Goal: Download file/media

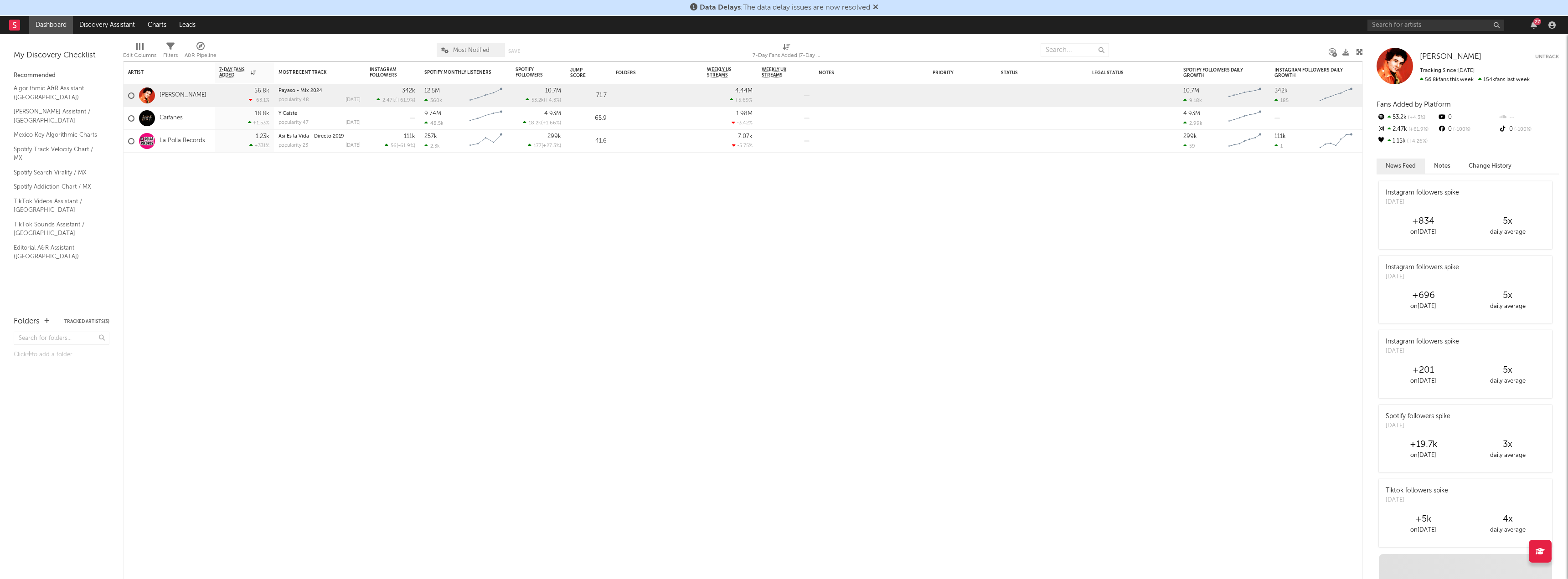
click at [1453, 19] on div "27" at bounding box center [1463, 24] width 192 height 18
click at [1433, 24] on input "text" at bounding box center [1436, 25] width 137 height 11
click at [1419, 23] on input "golpe a golpe" at bounding box center [1436, 25] width 137 height 11
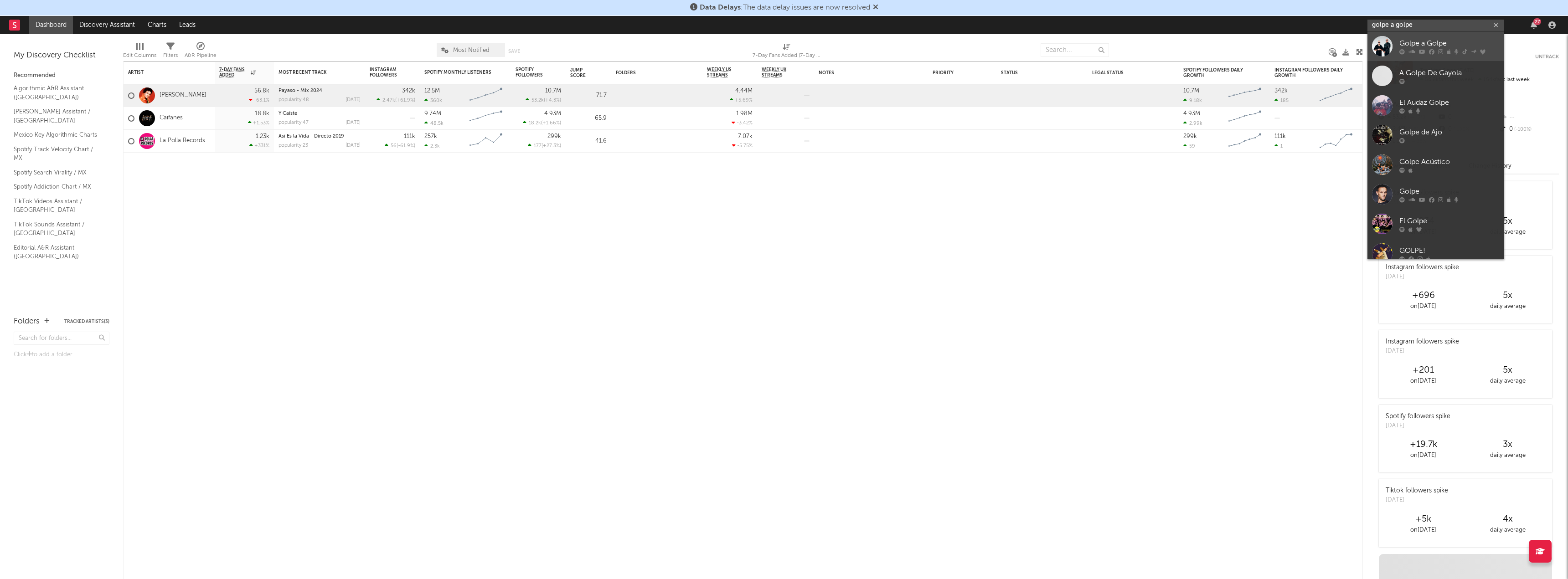
type input "golpe a golpe"
click at [1390, 42] on div at bounding box center [1382, 46] width 21 height 21
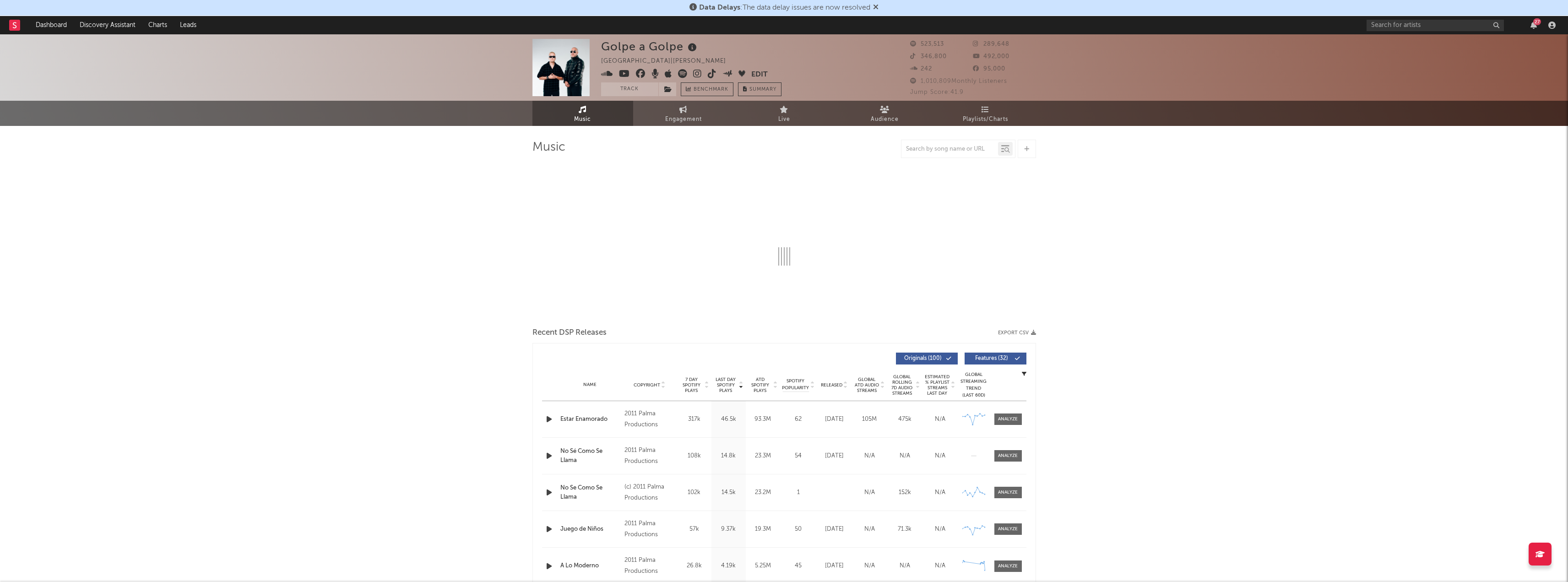
select select "6m"
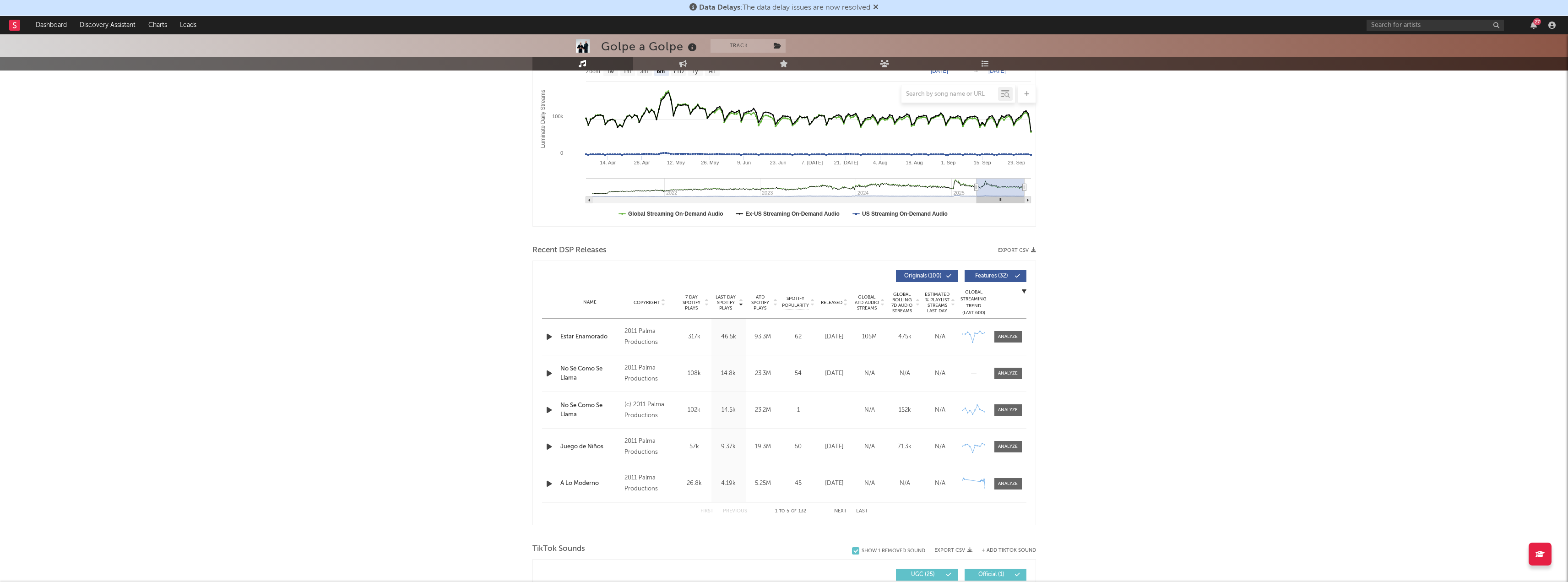
scroll to position [161, 0]
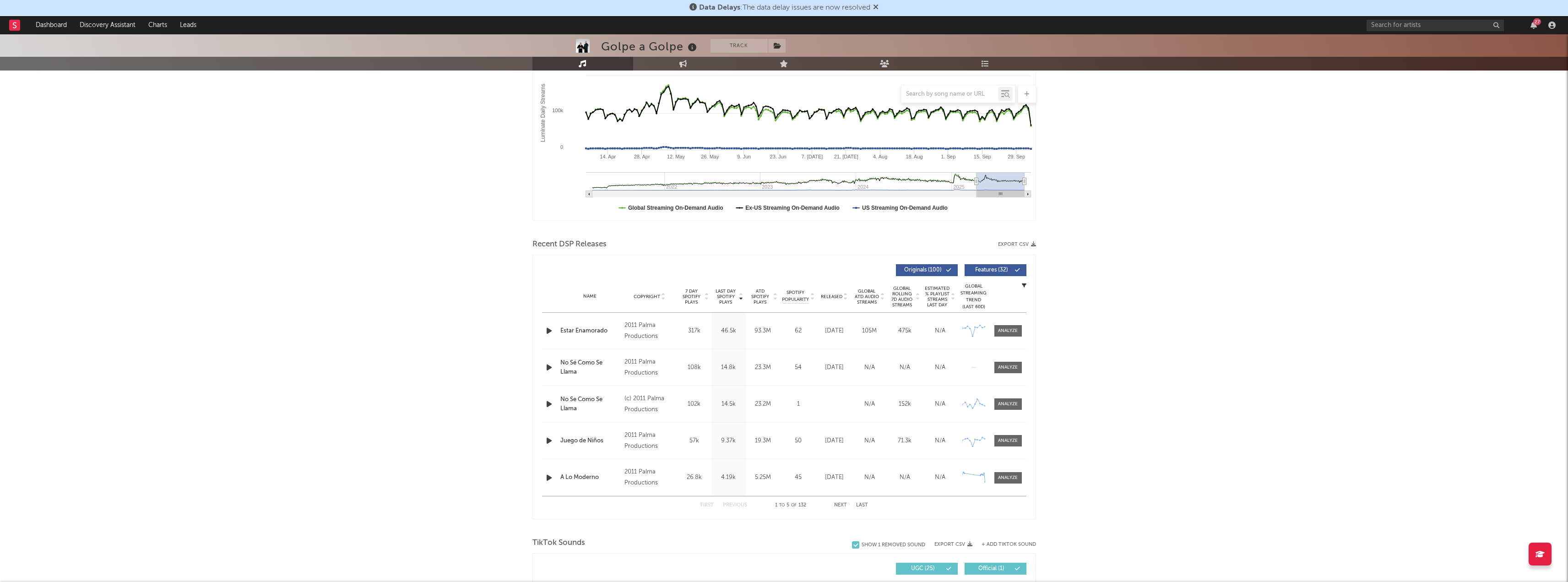
click at [1033, 246] on icon "button" at bounding box center [1033, 244] width 5 height 5
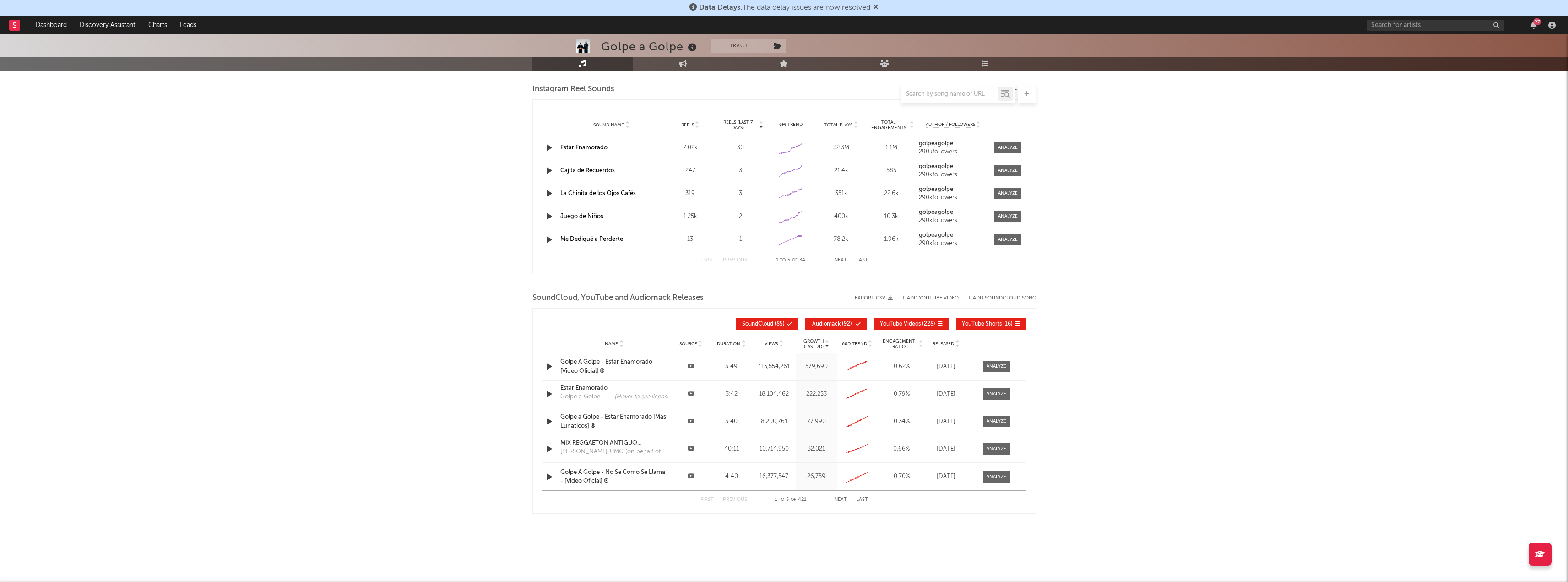
click at [890, 299] on icon "button" at bounding box center [890, 298] width 5 height 5
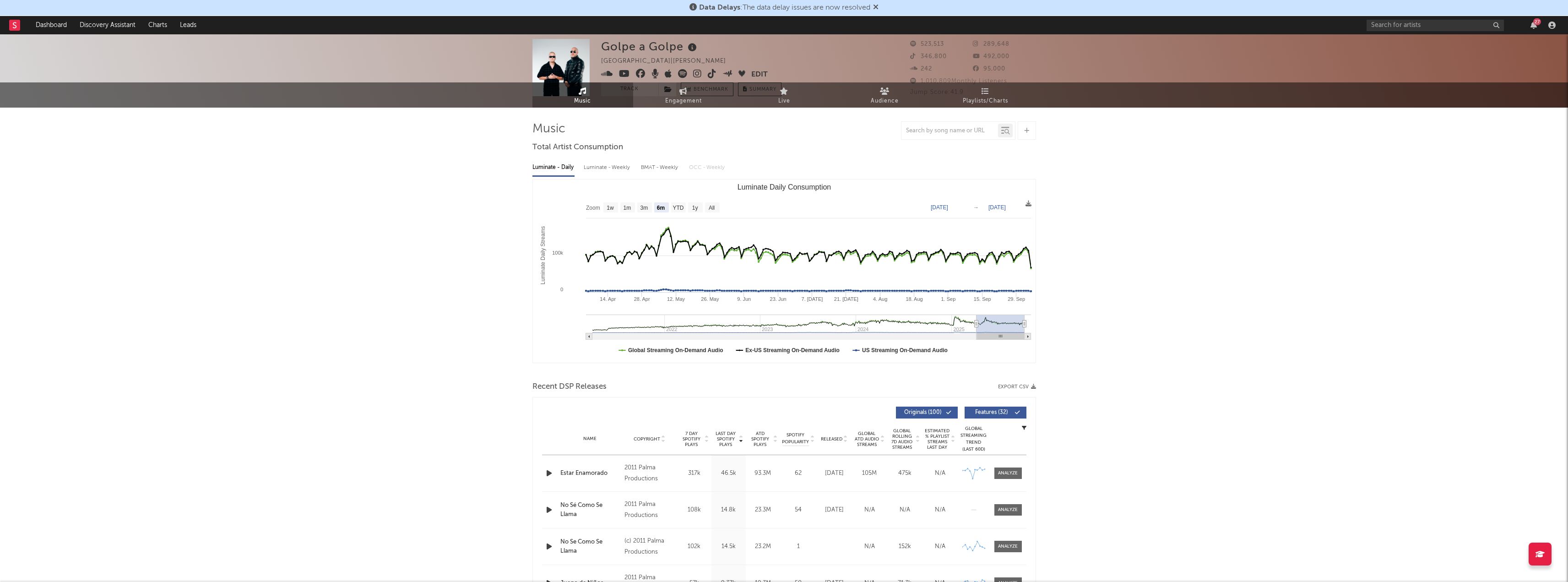
scroll to position [0, 0]
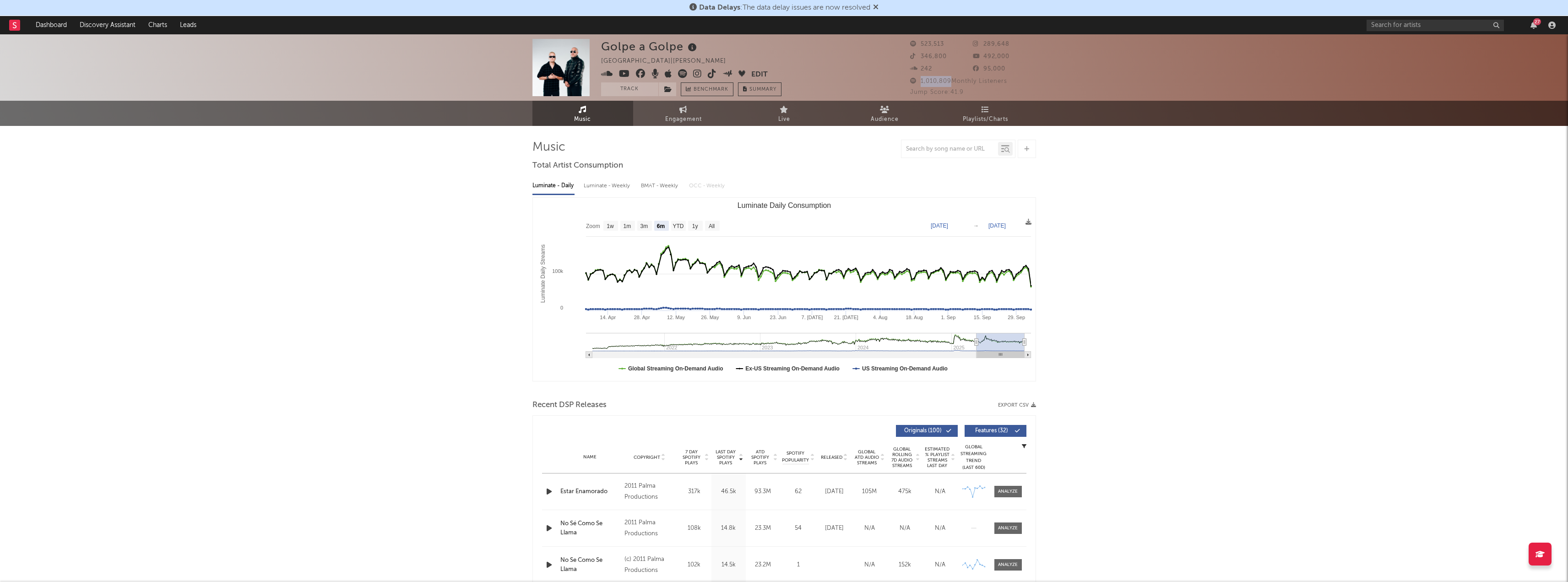
drag, startPoint x: 920, startPoint y: 84, endPoint x: 951, endPoint y: 82, distance: 31.1
click at [951, 82] on span "1,010,809 Monthly Listeners" at bounding box center [958, 81] width 97 height 6
copy span "1,010,809"
